Goal: Task Accomplishment & Management: Use online tool/utility

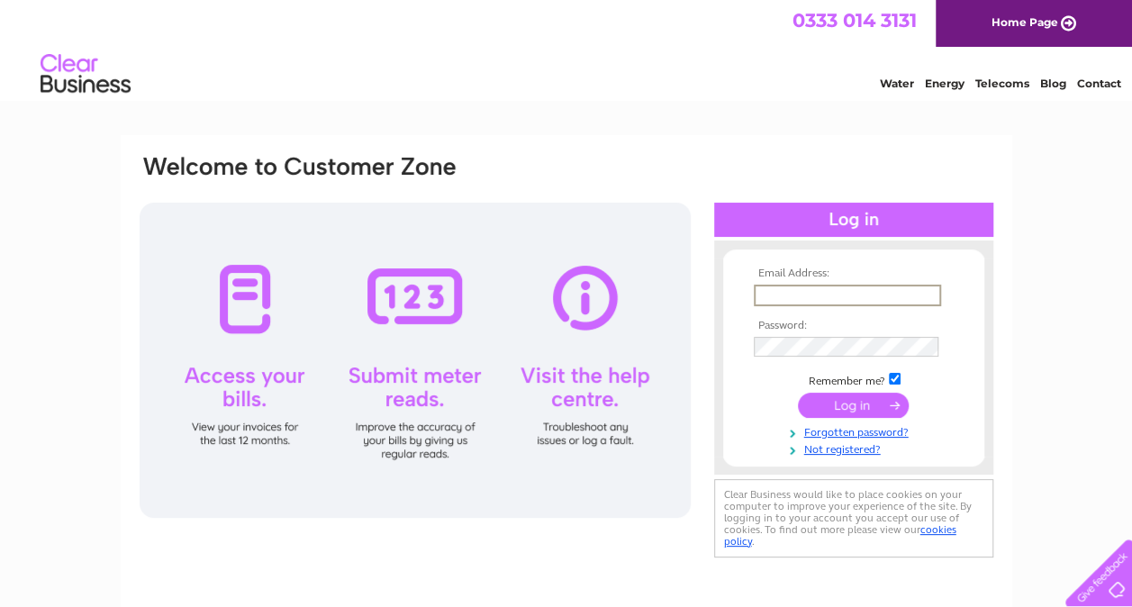
click at [787, 290] on input "text" at bounding box center [847, 296] width 187 height 22
type input "scileisure@outlook.com"
click at [839, 398] on input "submit" at bounding box center [853, 406] width 111 height 25
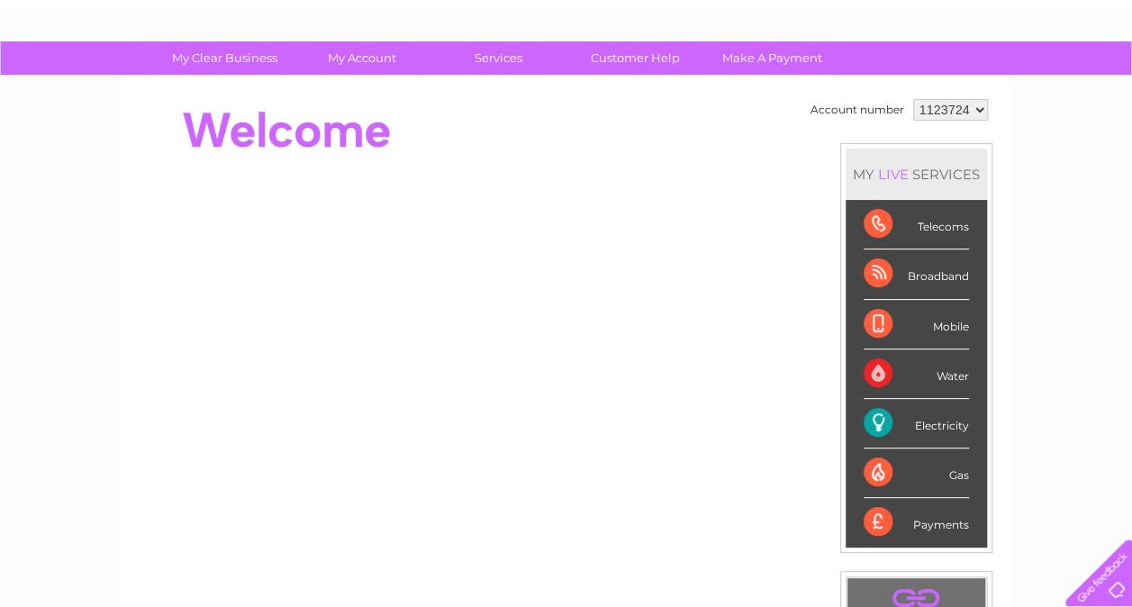
scroll to position [90, 0]
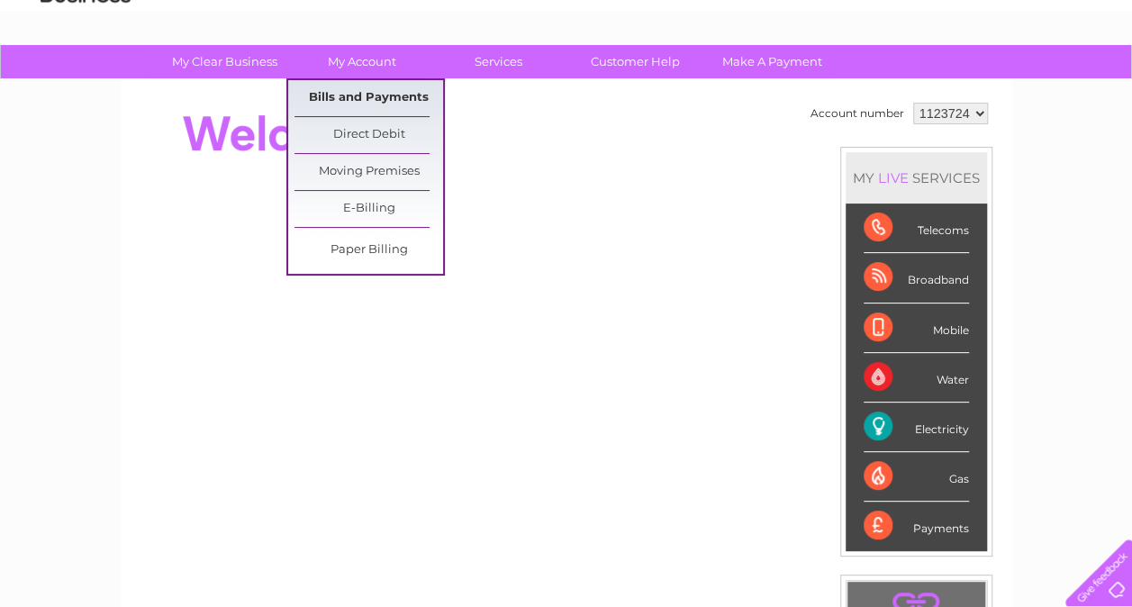
click at [357, 90] on link "Bills and Payments" at bounding box center [369, 98] width 149 height 36
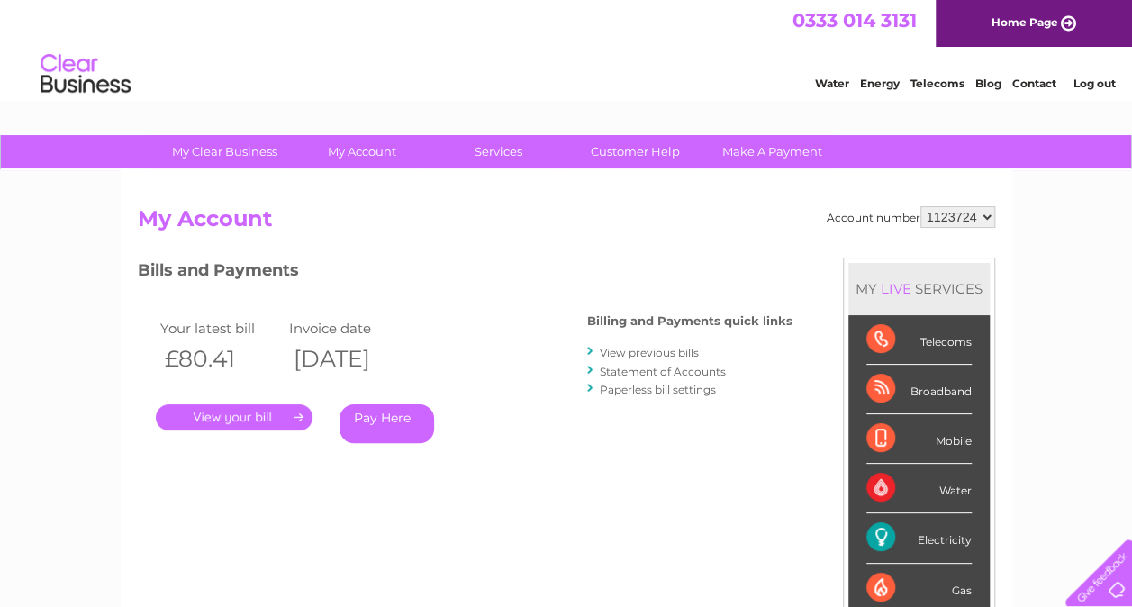
click at [226, 417] on link "." at bounding box center [234, 417] width 157 height 26
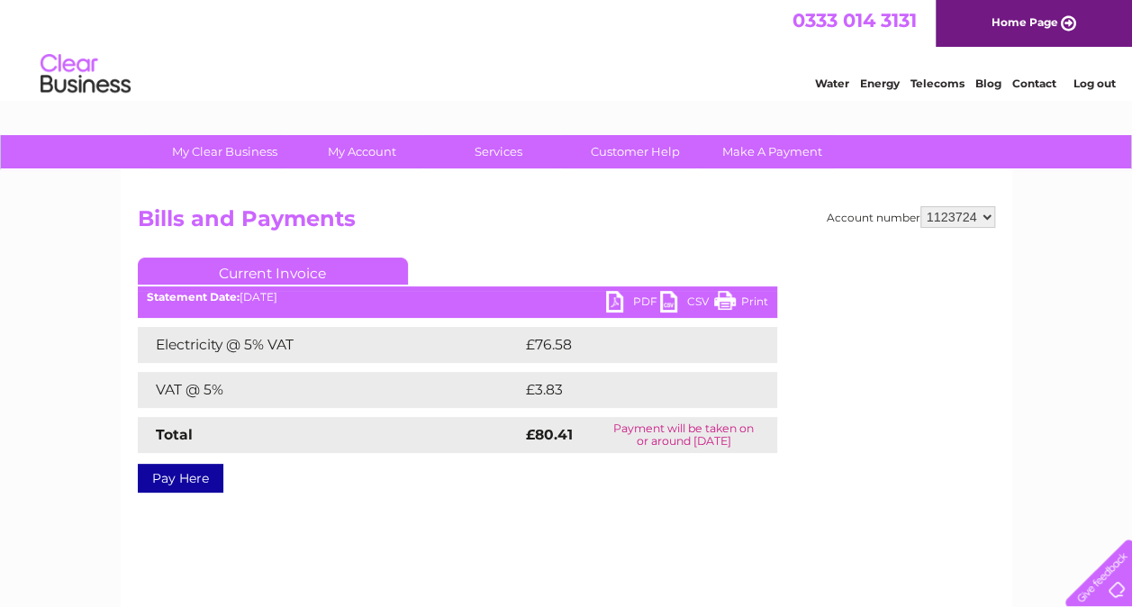
click at [625, 301] on link "PDF" at bounding box center [633, 304] width 54 height 26
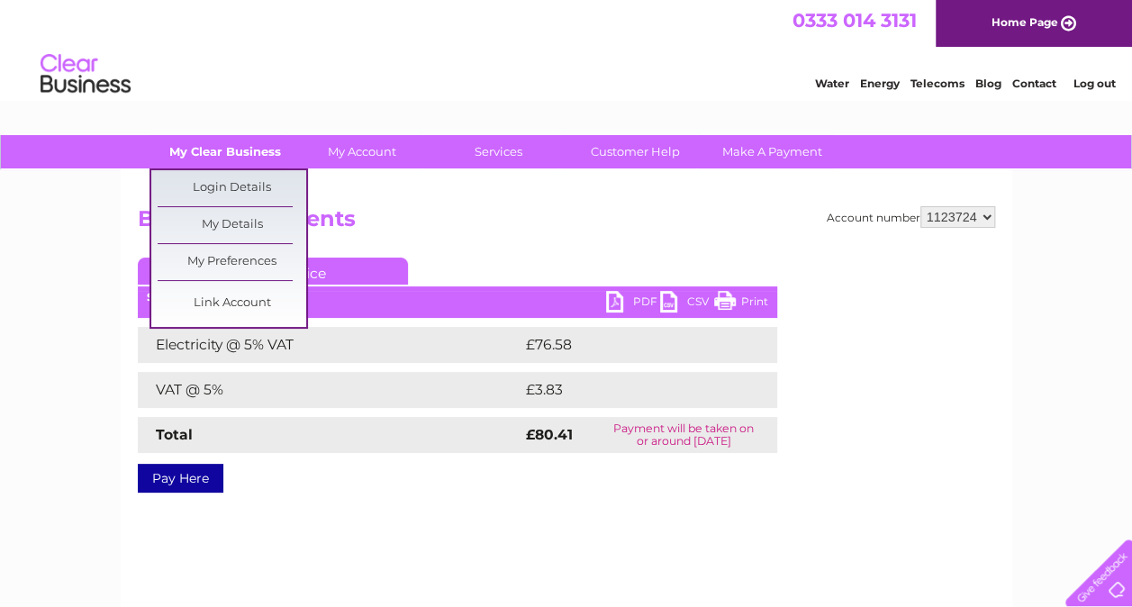
click at [228, 148] on link "My Clear Business" at bounding box center [224, 151] width 149 height 33
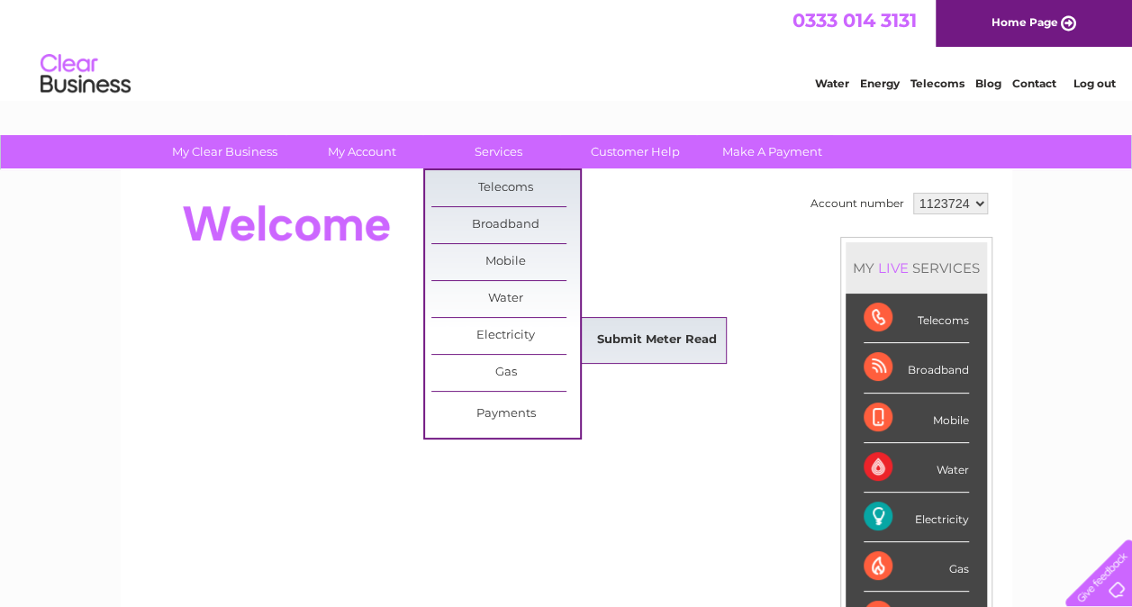
click at [624, 338] on link "Submit Meter Read" at bounding box center [657, 340] width 149 height 36
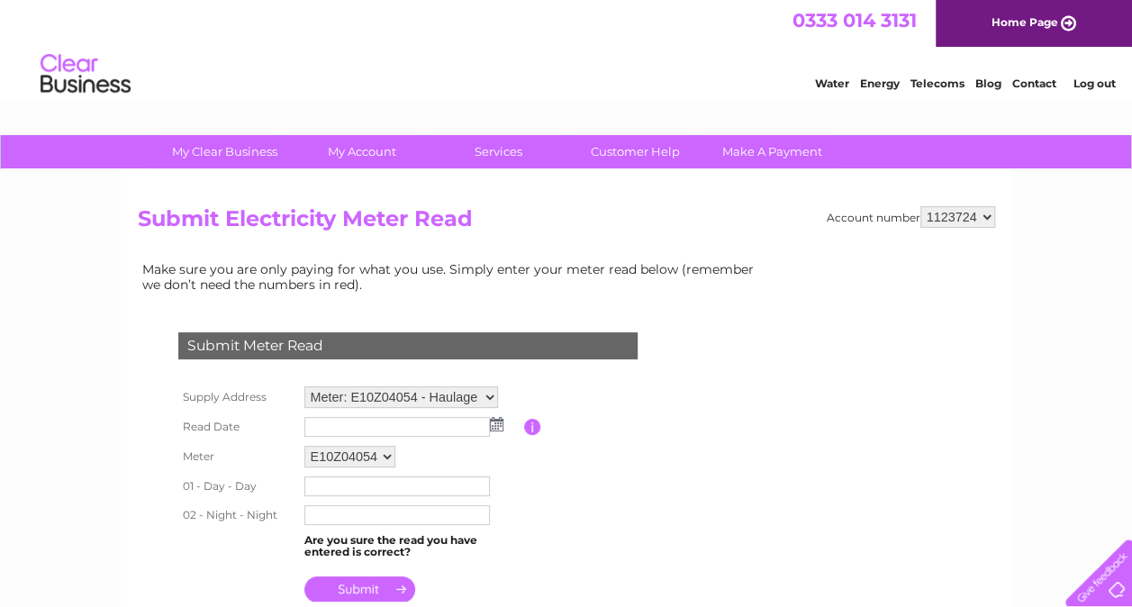
click at [497, 425] on img at bounding box center [497, 424] width 14 height 14
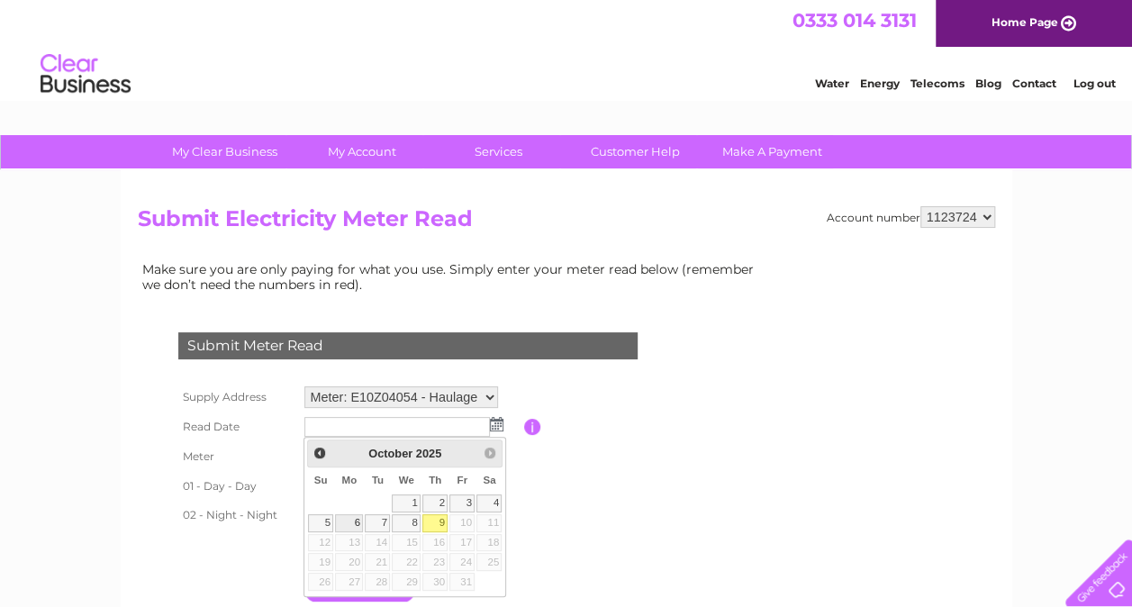
click at [361, 523] on link "6" at bounding box center [349, 523] width 28 height 18
type input "[DATE]"
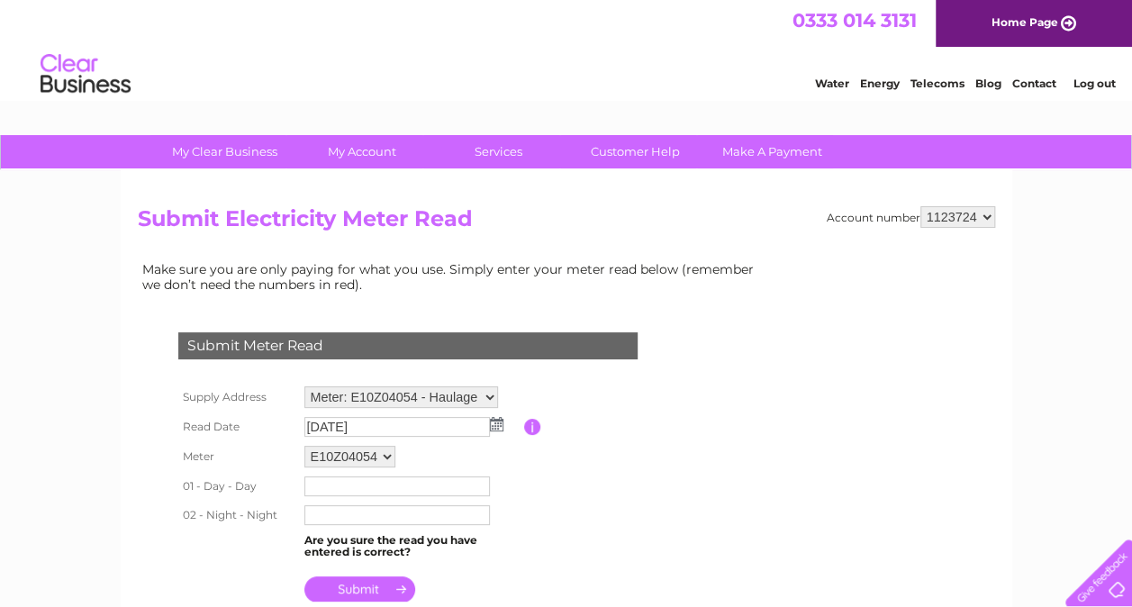
scroll to position [90, 0]
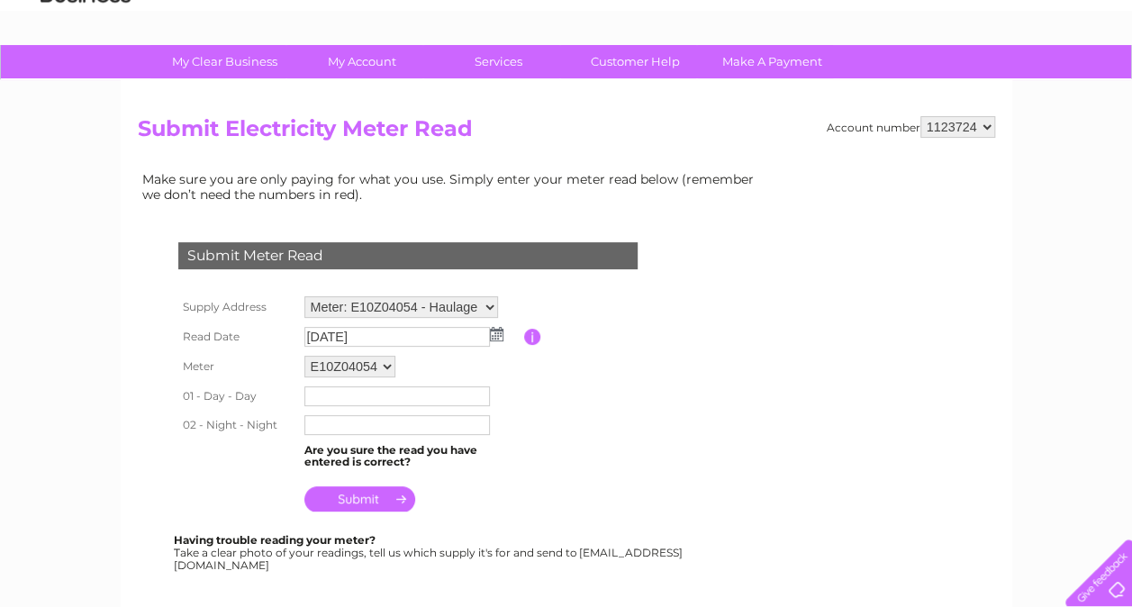
click at [339, 391] on input "text" at bounding box center [397, 396] width 186 height 20
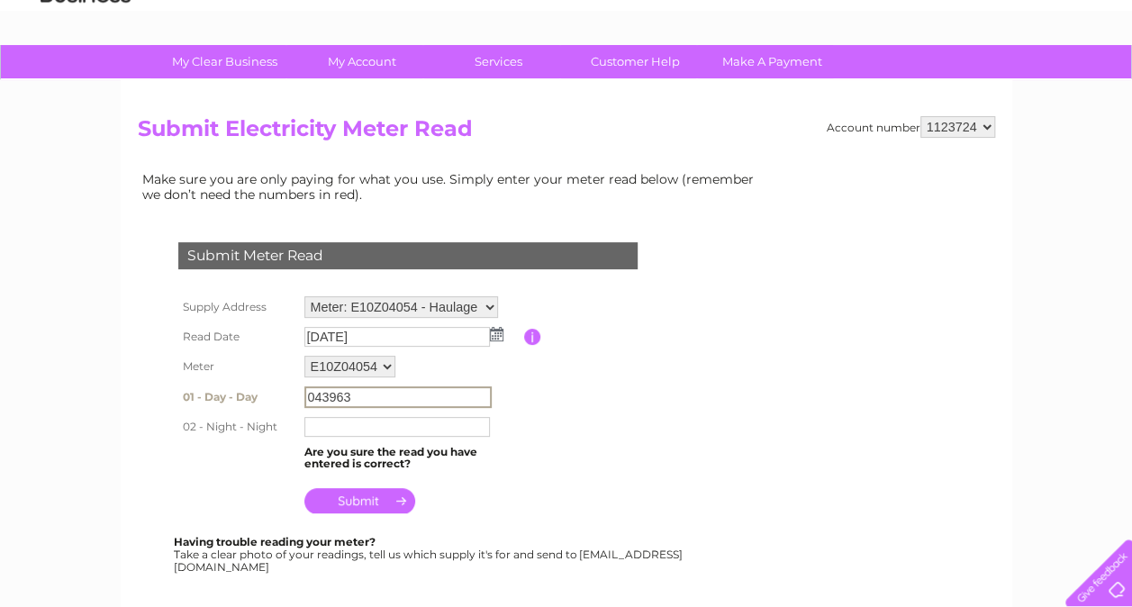
type input "043963"
click at [344, 426] on input "text" at bounding box center [397, 426] width 187 height 22
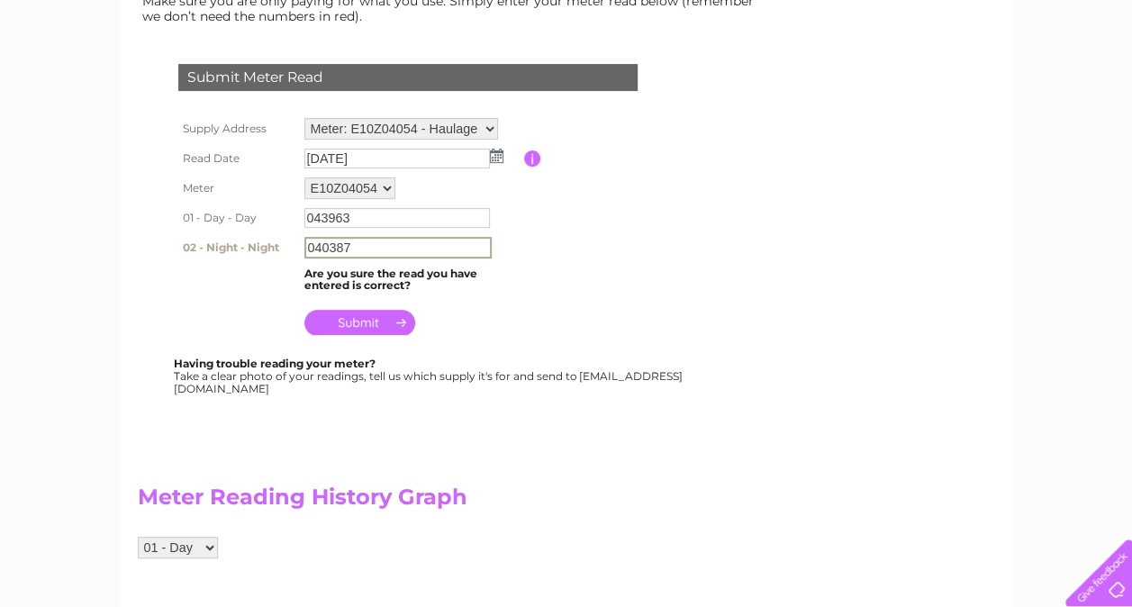
scroll to position [180, 0]
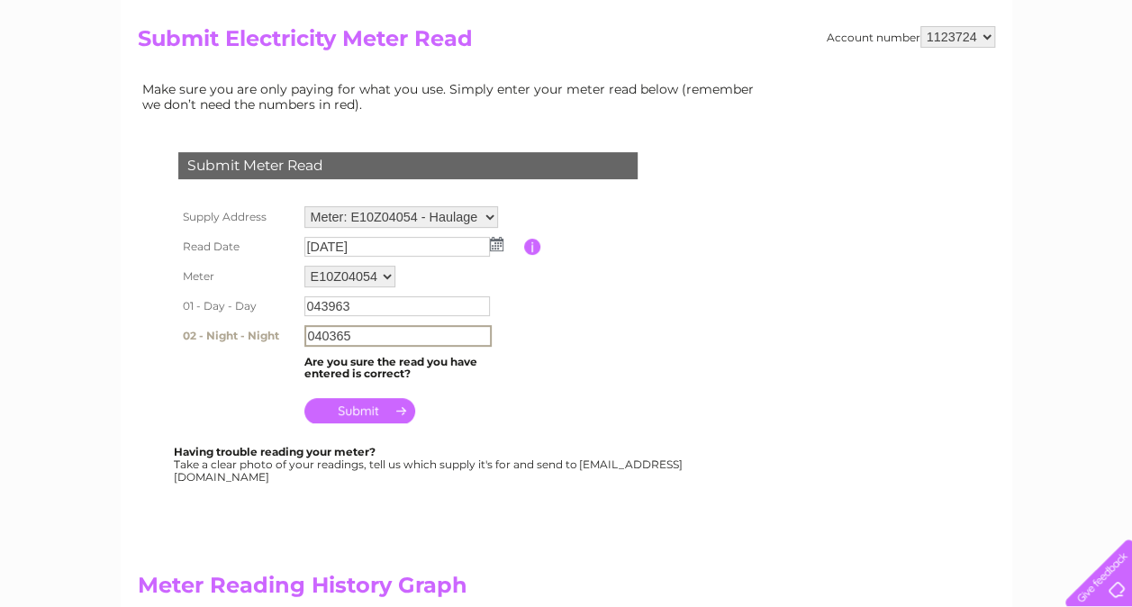
type input "040365"
click at [352, 404] on input "submit" at bounding box center [359, 410] width 111 height 25
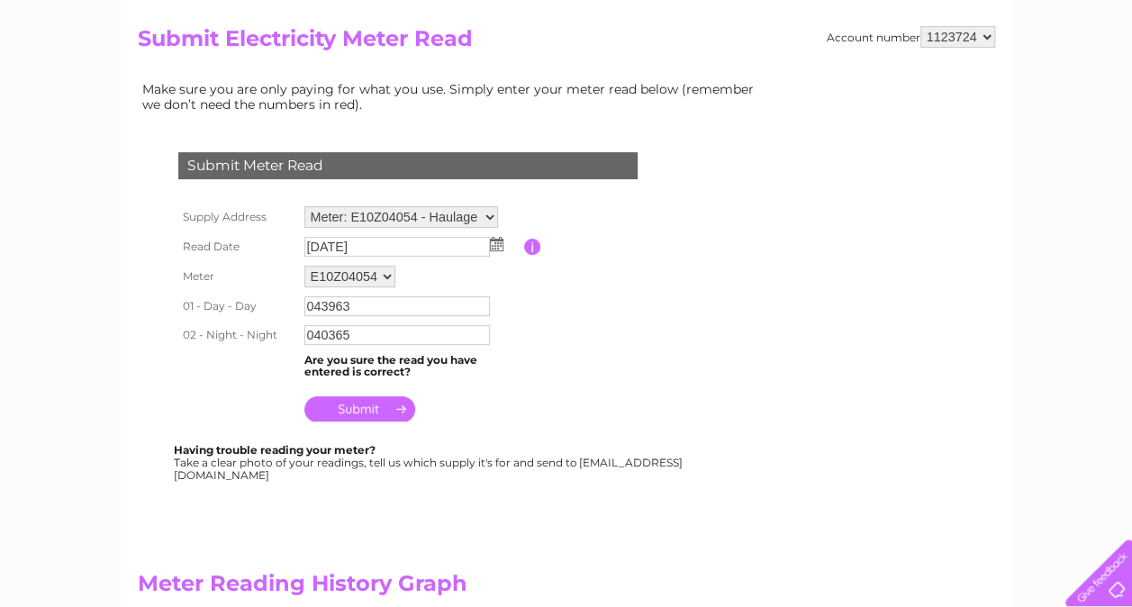
click at [359, 410] on input "submit" at bounding box center [359, 408] width 111 height 25
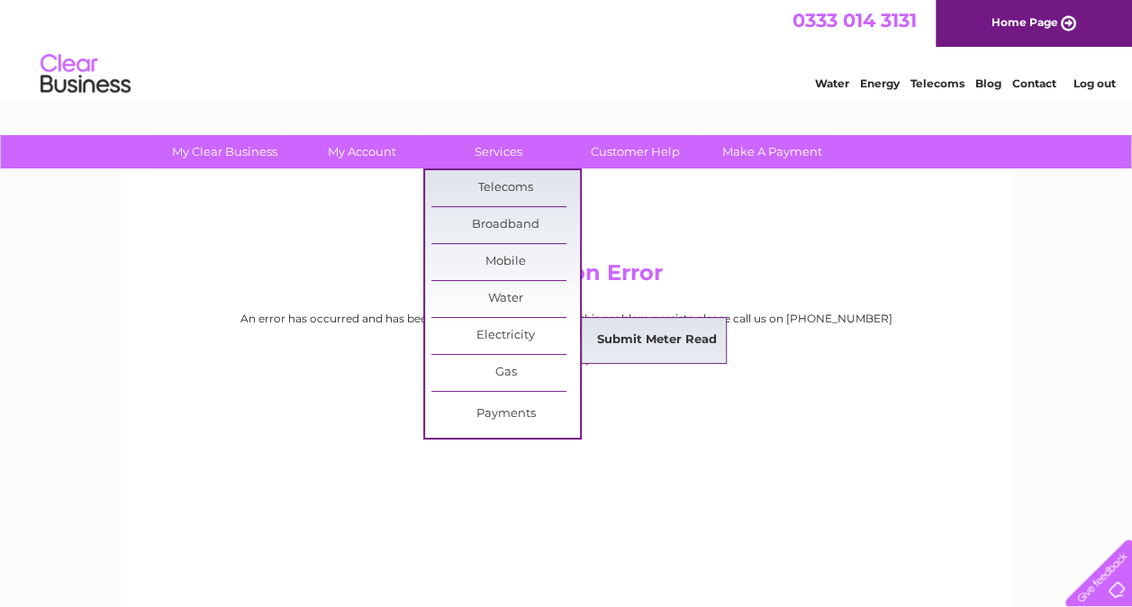
click at [628, 328] on link "Submit Meter Read" at bounding box center [657, 340] width 149 height 36
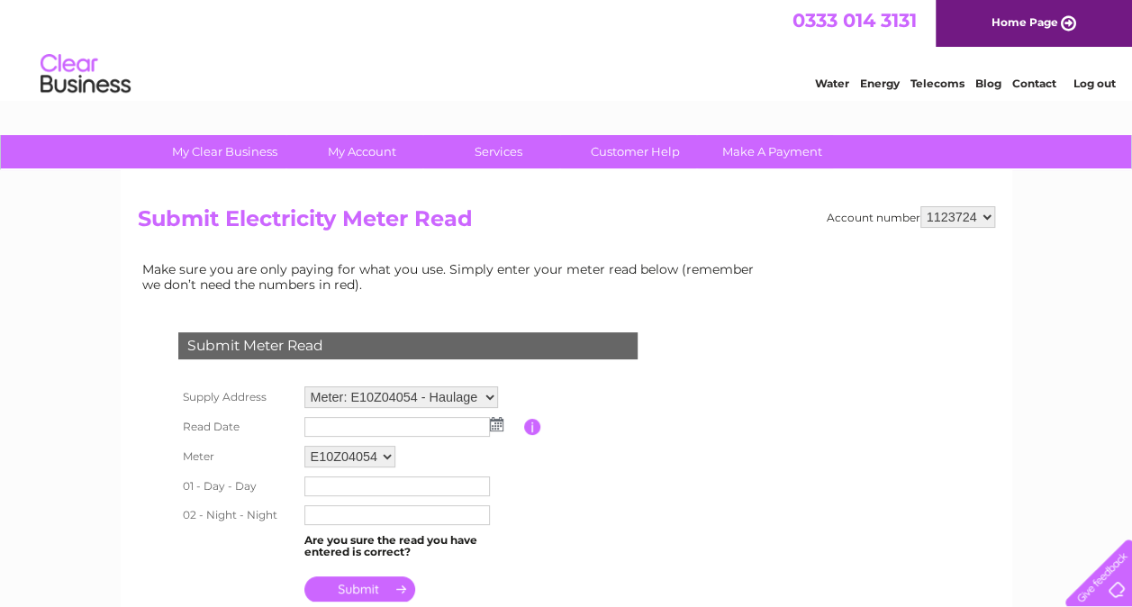
click at [495, 422] on img at bounding box center [497, 424] width 14 height 14
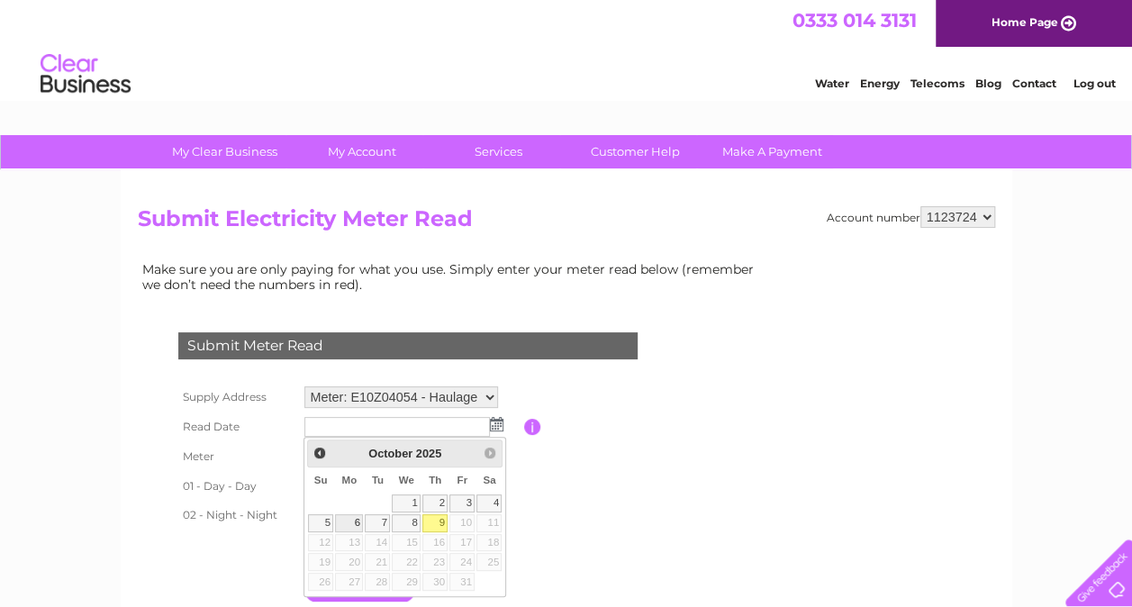
click at [351, 521] on link "6" at bounding box center [349, 523] width 28 height 18
type input "[DATE]"
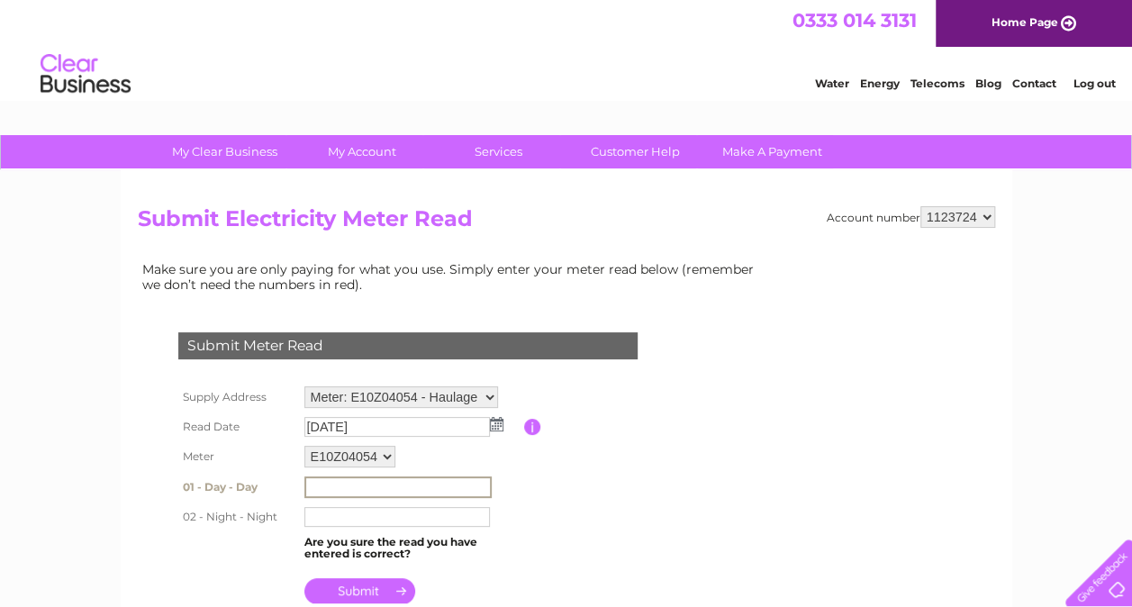
click at [330, 480] on input "text" at bounding box center [397, 488] width 187 height 22
type input "043963"
click at [325, 515] on input "text" at bounding box center [397, 516] width 187 height 22
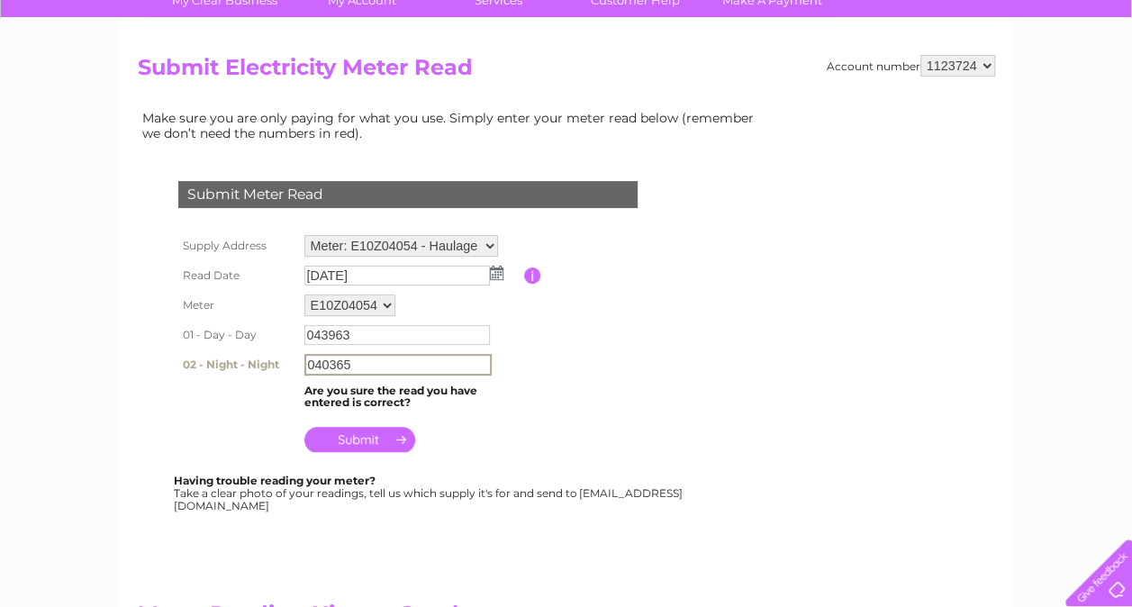
scroll to position [180, 0]
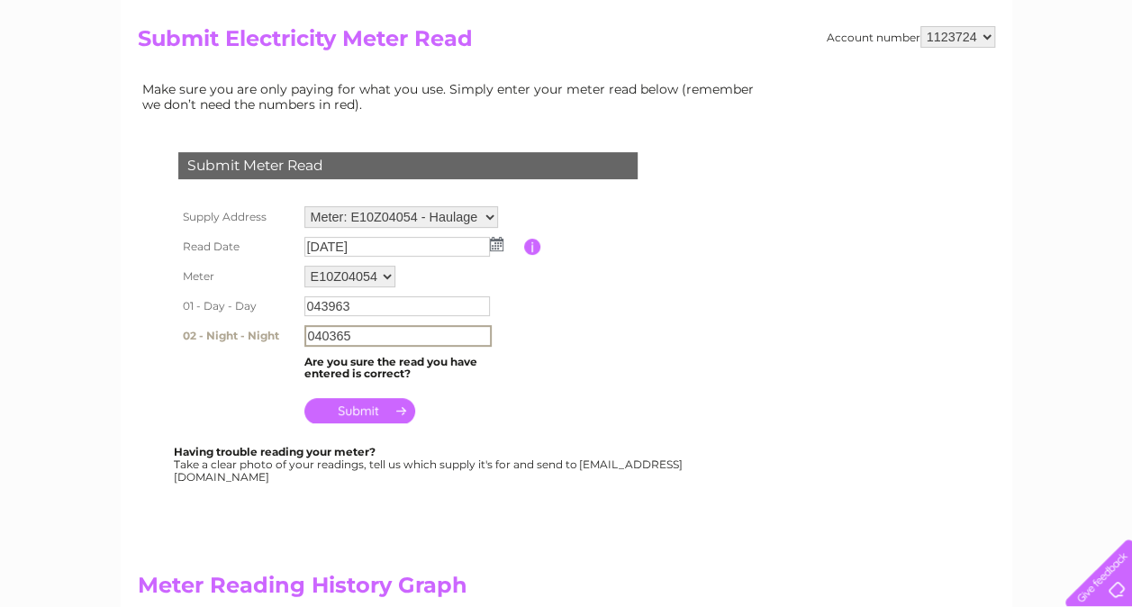
type input "040365"
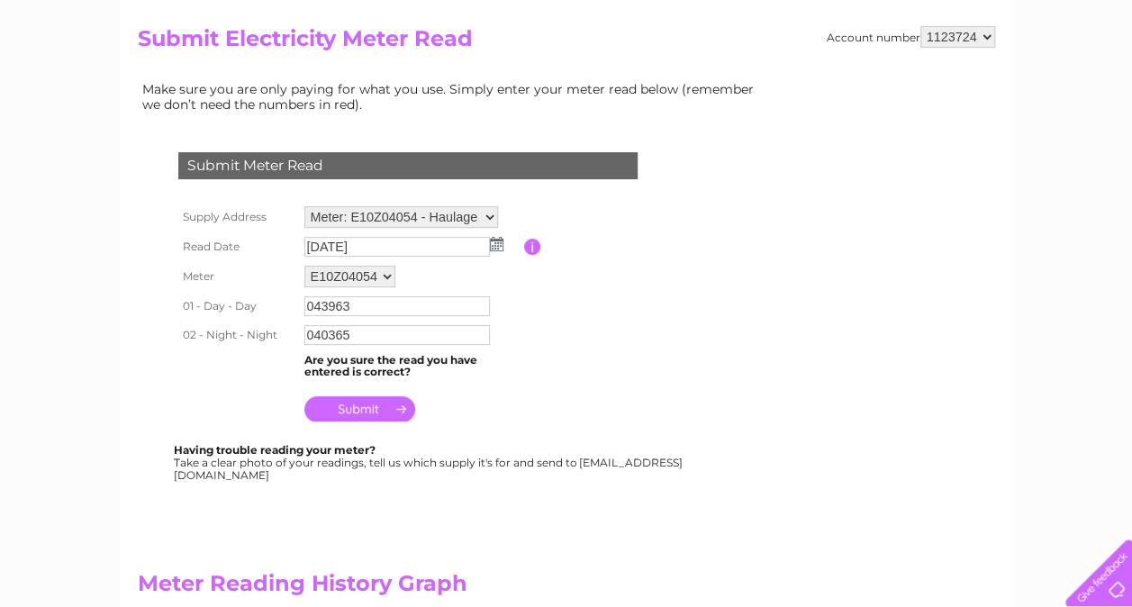
click at [353, 407] on input "submit" at bounding box center [359, 408] width 111 height 25
